Goal: Use online tool/utility: Utilize a website feature to perform a specific function

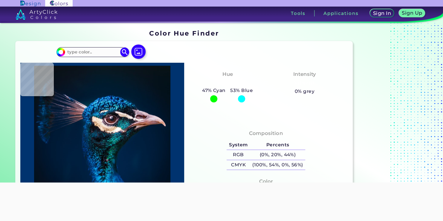
type input "#000000"
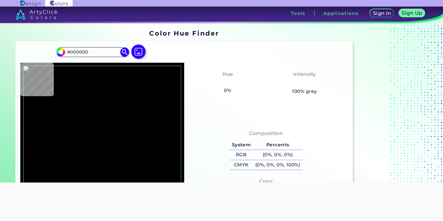
type input "#98accc"
type input "#98ACCC"
type input "#98afcf"
type input "#98AFCF"
type input "#9aafd4"
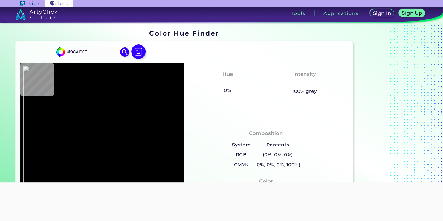
type input "#9AAFD4"
type input "#afb1b7"
type input "#AFB1B7"
type input "#c0b7a6"
type input "#C0B7A6"
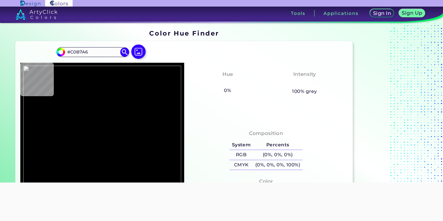
type input "#c5bcab"
type input "#C5BCAB"
type input "#c9c1af"
type input "#C9C1AF"
type input "#9c8c76"
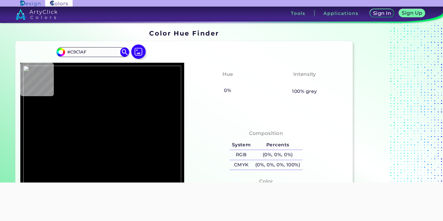
type input "#9C8C76"
type input "#b0a495"
type input "#B0A495"
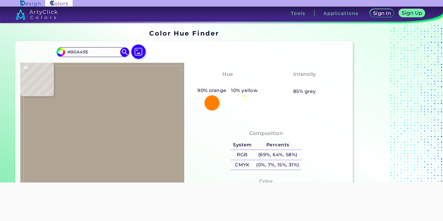
type input "#a18d6c"
type input "#A18D6C"
type input "#7f6c4c"
type input "#7F6C4C"
type input "#876f4b"
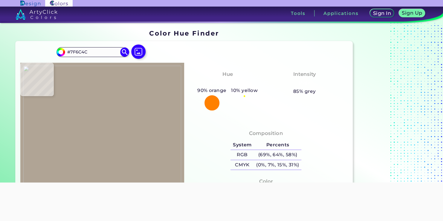
type input "#876F4B"
type input "#8d7958"
type input "#8D7958"
type input "#937e5f"
type input "#937E5F"
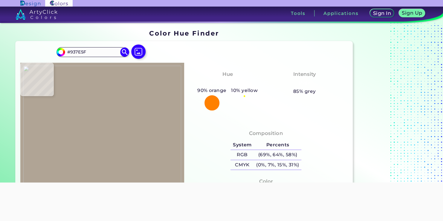
type input "#8d7a5d"
type input "#8D7A5D"
type input "#726045"
type input "#342a1b"
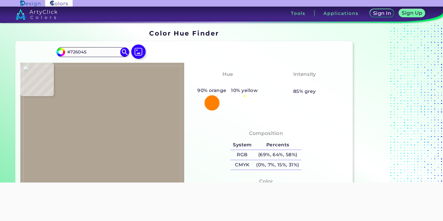
type input "#342A1B"
type input "#5d4c30"
type input "#5D4C30"
type input "#74614b"
type input "#74614B"
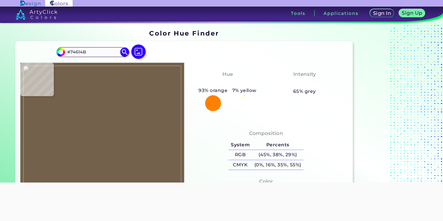
type input "#856e4c"
type input "#856E4C"
type input "#866f4b"
type input "#866F4B"
type input "#87704e"
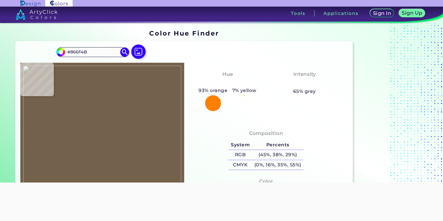
type input "#87704E"
type input "#88714f"
type input "#88714F"
type input "#8f7755"
type input "#8F7755"
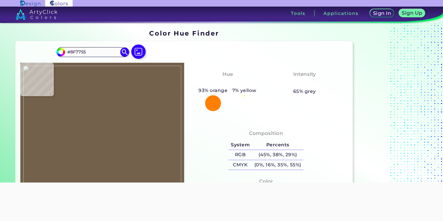
type input "#856d4b"
type input "#856D4B"
type input "#886e4d"
type input "#886E4D"
type input "#89714f"
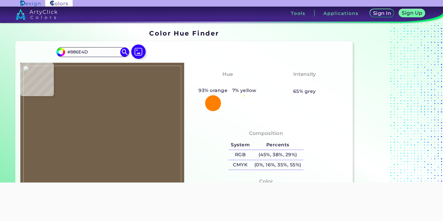
type input "#89714F"
type input "#907852"
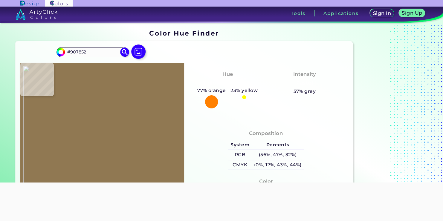
type input "#b3a790"
type input "#B3A790"
type input "#937d65"
type input "#937D65"
type input "#b4ac9b"
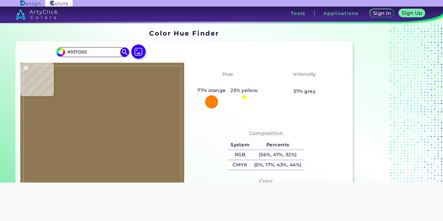
type input "#B4AC9B"
type input "#aca394"
type input "#ACA394"
type input "#a79c8a"
type input "#A79C8A"
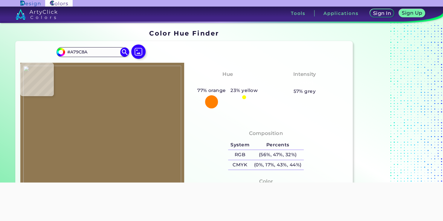
type input "#a49786"
type input "#A49786"
type input "#7d6951"
type input "#7D6951"
type input "#cec1af"
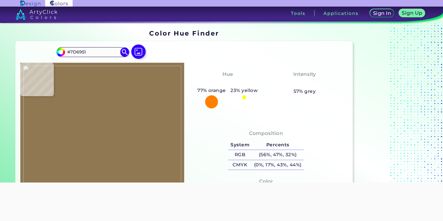
type input "#CEC1AF"
type input "#c6bead"
type input "#C6BEAD"
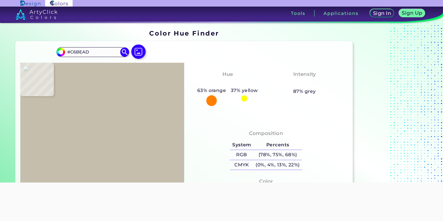
click at [109, 118] on img at bounding box center [102, 137] width 158 height 142
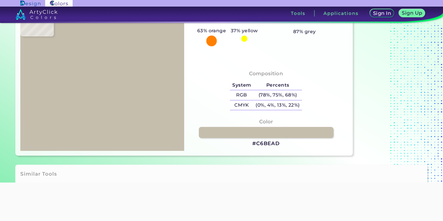
click at [121, 68] on img at bounding box center [102, 77] width 158 height 142
type input "#8d7859"
type input "#8D7859"
type input "#8e795a"
type input "#8E795A"
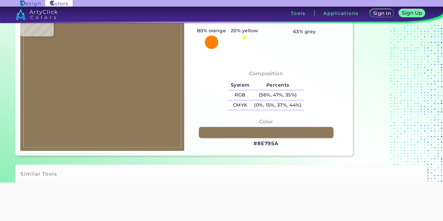
type input "#907b5c"
type input "#907B5C"
type input "#8f7b5a"
type input "#8F7B5A"
type input "#907c5b"
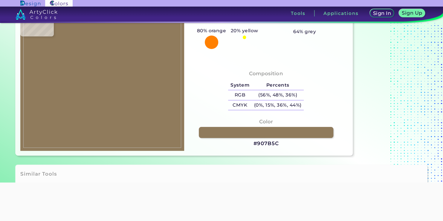
type input "#907C5B"
type input "#99815f"
type input "#99815F"
type input "#947f5f"
type input "#947F5F"
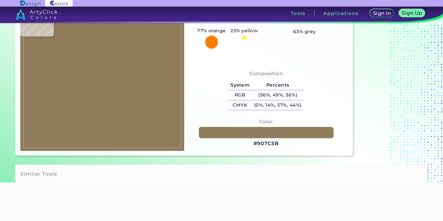
type input "#927e5d"
type input "#927E5D"
type input "#917d5c"
type input "#917D5C"
type input "#937e5f"
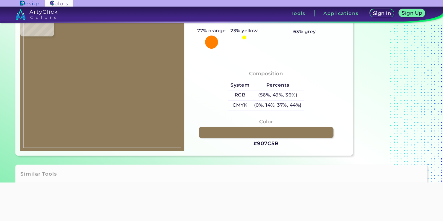
type input "#937E5F"
type input "#958061"
type input "#9c8867"
type input "#9C8867"
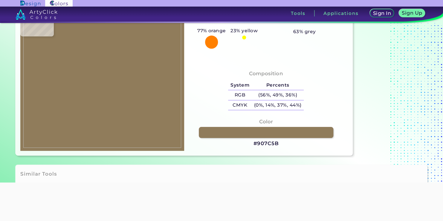
type input "#9e8a69"
type input "#9E8A69"
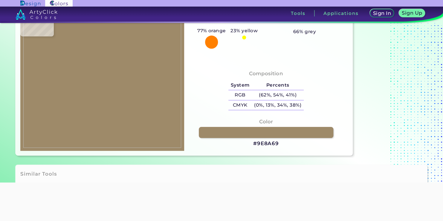
type input "#a18d6c"
type input "#A18D6C"
type input "#a08c6b"
type input "#A08C6B"
type input "#9c8867"
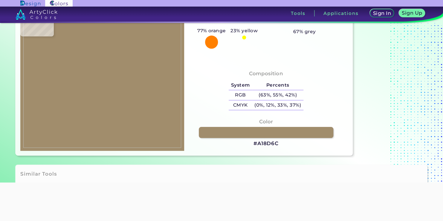
type input "#9C8867"
type input "#9d8968"
type input "#9D8968"
type input "#a69271"
type input "#A69271"
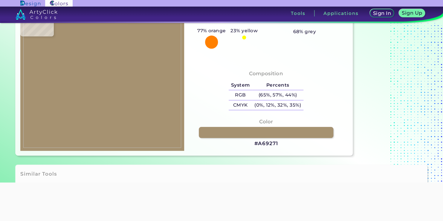
type input "#b5a58d"
type input "#B5A58D"
type input "#b0a18d"
type input "#B0A18D"
type input "#968676"
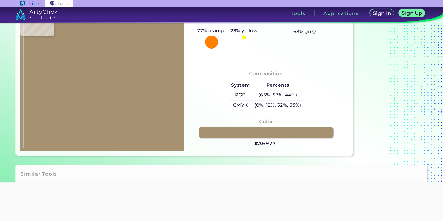
type input "#968676"
type input "#928068"
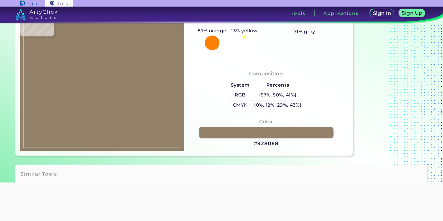
type input "#76644e"
type input "#76644E"
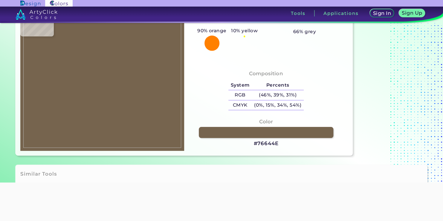
type input "#b1a291"
type input "#B1A291"
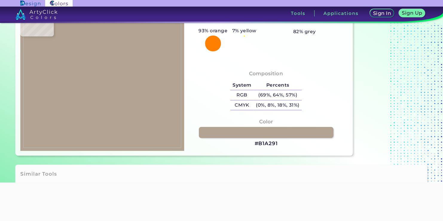
type input "#ada59a"
type input "#ADA59A"
type input "#ab9f8f"
type input "#AB9F8F"
type input "#938169"
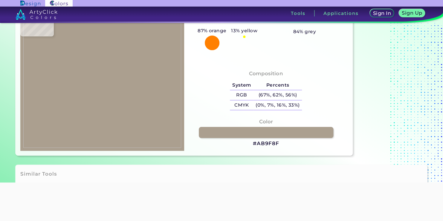
type input "#938169"
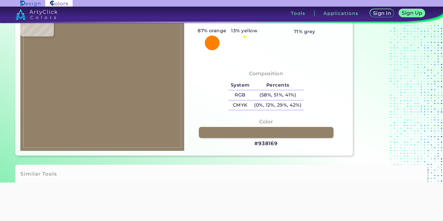
type input "#8e7d67"
type input "#8E7D67"
type input "#cac0ae"
type input "#CAC0AE"
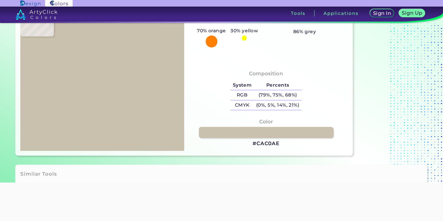
type input "#c5beab"
type input "#C5BEAB"
type input "#cbc0ae"
type input "#CBC0AE"
type input "#c5bcab"
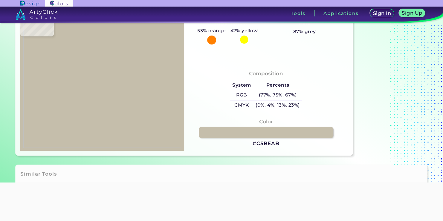
type input "#C5BCAB"
type input "#cac1b0"
type input "#CAC1B0"
type input "#c3baa9"
type input "#C3BAA9"
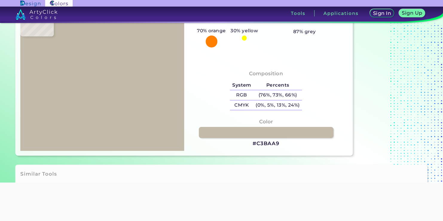
type input "#c5bcab"
type input "#C5BCAB"
type input "#c8bfae"
type input "#C8BFAE"
type input "#c7bead"
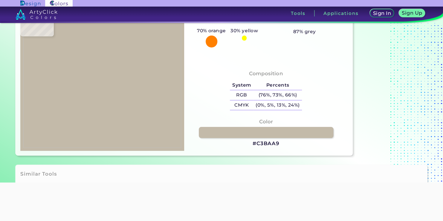
type input "#C7BEAD"
type input "#c4bbaa"
type input "#C4BBAA"
type input "#c1b8a9"
type input "#C1B8A9"
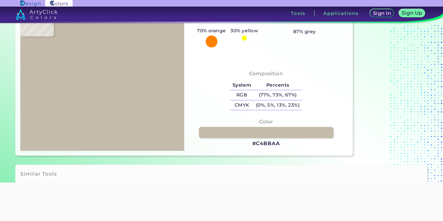
type input "#c4bbac"
type input "#C4BBAC"
type input "#c2b9aa"
type input "#C2B9AA"
type input "#c3baab"
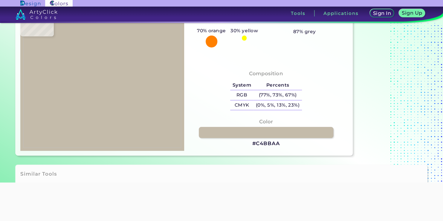
type input "#C3BAAB"
type input "#c5bcad"
type input "#C5BCAD"
type input "#c3baab"
type input "#C3BAAB"
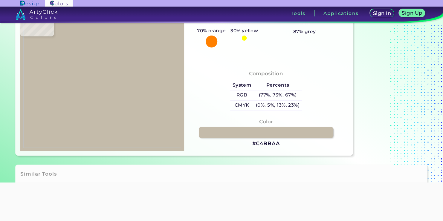
type input "#c1b8a9"
type input "#C1B8A9"
type input "#c1b8a7"
type input "#C1B8A7"
type input "#c4bbaa"
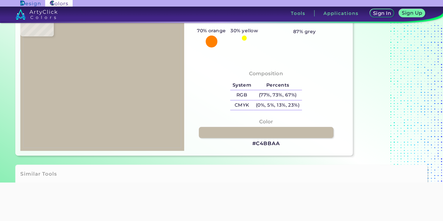
type input "#C4BBAA"
type input "#c2b9a8"
type input "#C2B9A8"
type input "#bdb4a3"
type input "#BDB4A3"
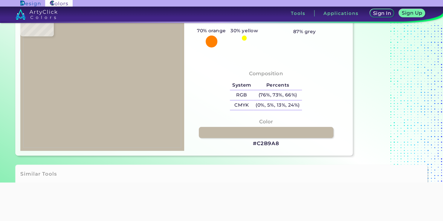
type input "#c2b9aa"
type input "#C2B9AA"
type input "#c0b7a8"
type input "#C0B7A8"
type input "#c0b4a2"
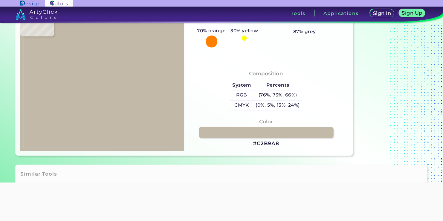
type input "#C0B4A2"
type input "#c1b6a4"
type input "#C1B6A4"
type input "#bfb7a5"
type input "#BFB7A5"
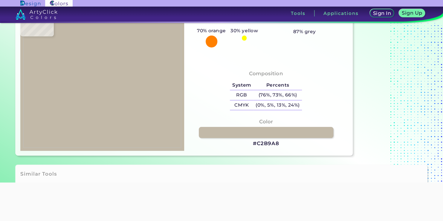
type input "#beb6a4"
type input "#BEB6A4"
type input "#c2b9aa"
type input "#C2B9AA"
type input "#bdb6a4"
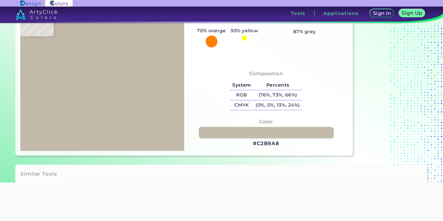
type input "#BDB6A4"
type input "#b9b2a5"
type input "#B9B2A5"
type input "#bbb6ad"
type input "#BBB6AD"
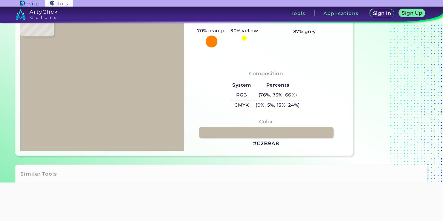
type input "#bab5ac"
type input "#BAB5AC"
type input "#afb0b2"
type input "#AFB0B2"
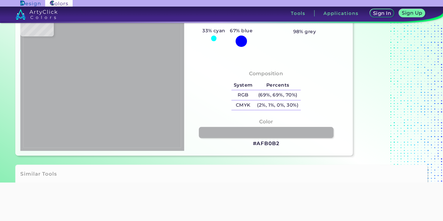
type input "#b3b4b6"
type input "#B3B4B6"
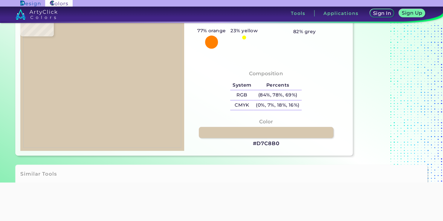
click at [118, 75] on img at bounding box center [102, 77] width 158 height 142
click at [264, 142] on h3 "#D7C8B0" at bounding box center [266, 143] width 27 height 7
